Goal: Transaction & Acquisition: Purchase product/service

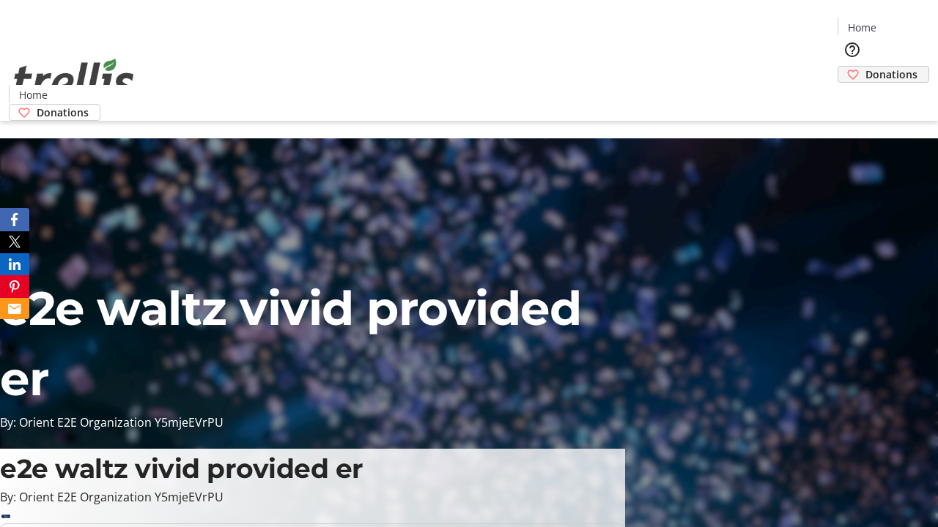
click at [865, 67] on span "Donations" at bounding box center [891, 74] width 52 height 15
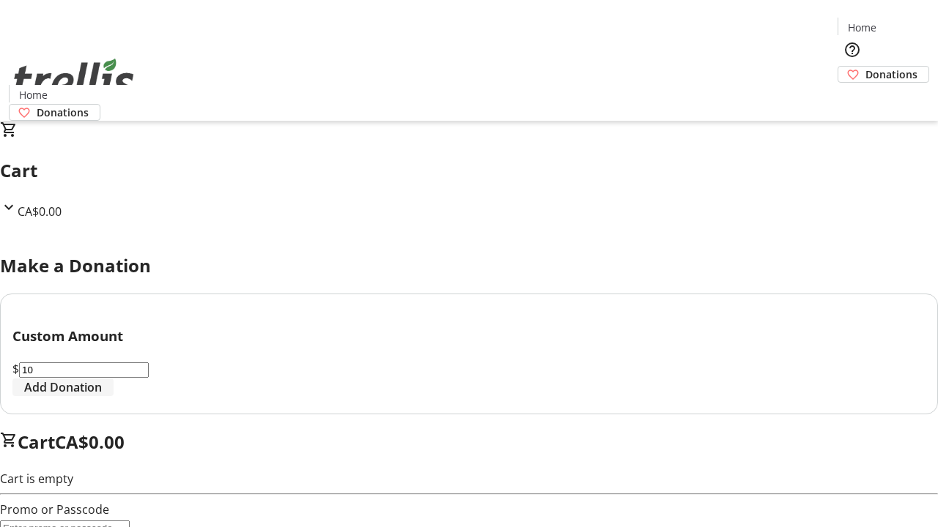
click at [102, 396] on span "Add Donation" at bounding box center [63, 388] width 78 height 18
select select "CA"
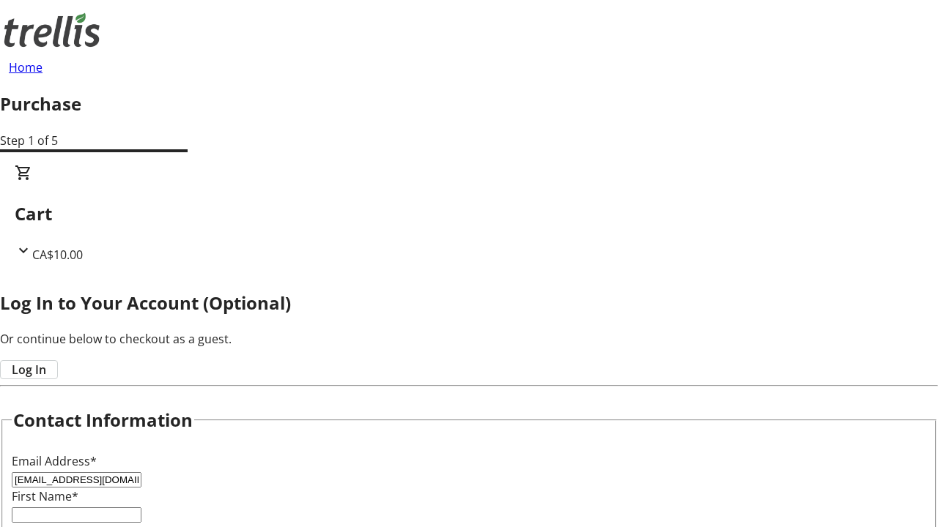
type input "[EMAIL_ADDRESS][DOMAIN_NAME]"
type input "Alize"
type input "[PERSON_NAME]"
type input "[STREET_ADDRESS][PERSON_NAME]"
type input "Kelowna"
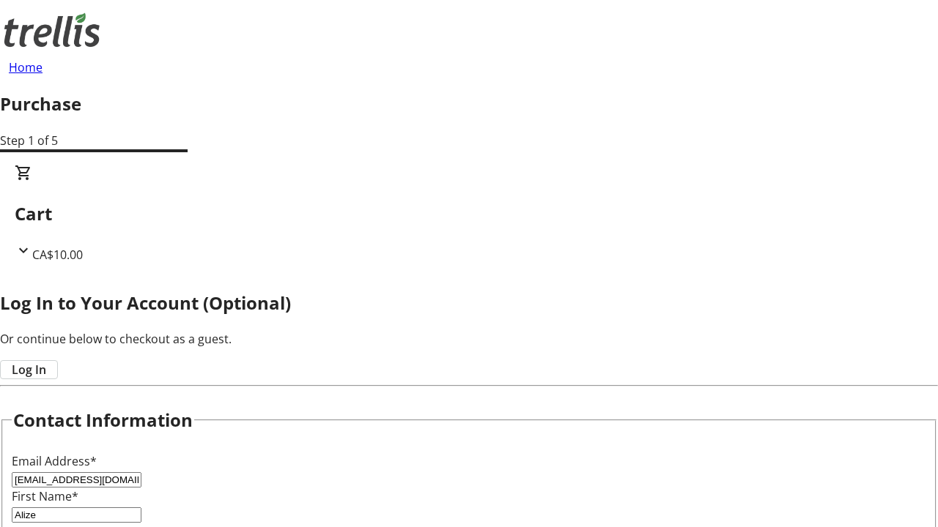
select select "BC"
type input "Kelowna"
type input "V1Y 0C2"
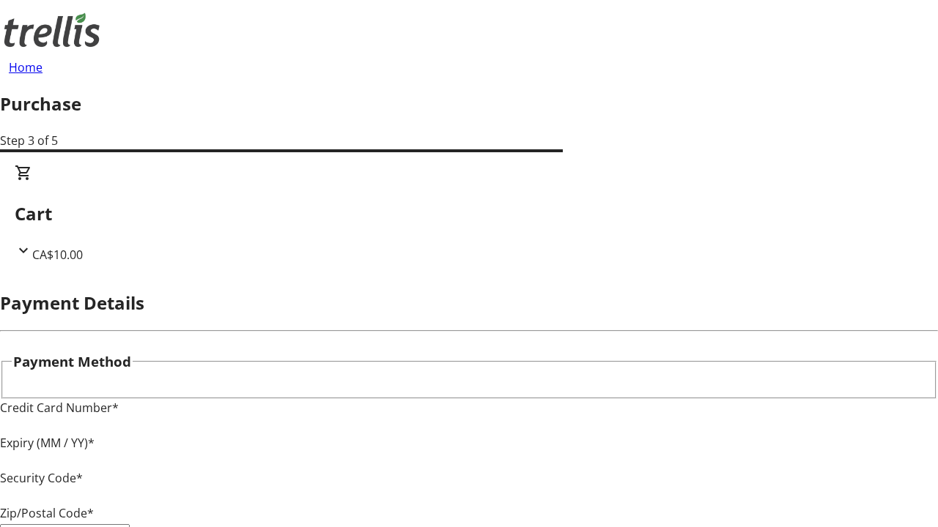
type input "V1Y 0C2"
